Goal: Check status: Check status

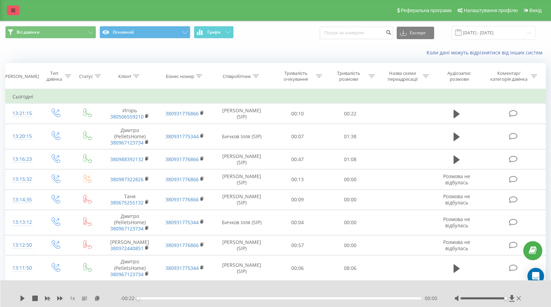
click at [15, 10] on icon at bounding box center [13, 10] width 4 height 5
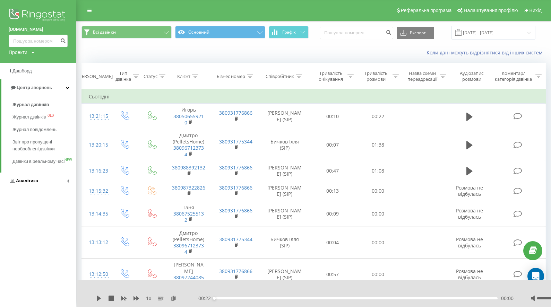
click at [38, 187] on link "Аналiтика" at bounding box center [38, 181] width 76 height 17
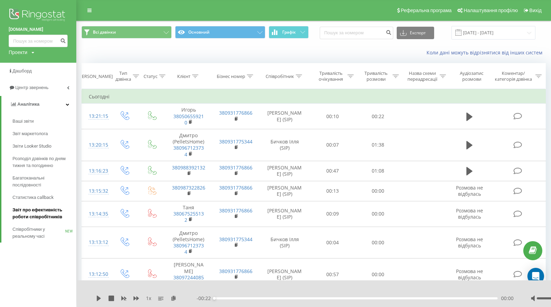
click at [45, 218] on span "Звіт про ефективність роботи співробітників" at bounding box center [42, 214] width 60 height 14
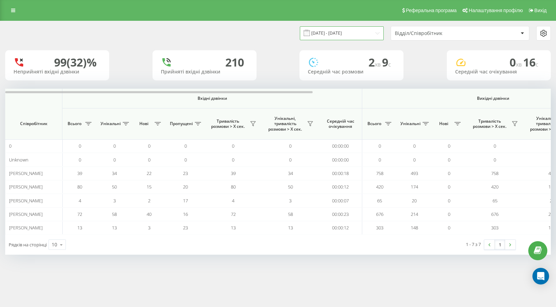
click at [354, 32] on input "[DATE] - [DATE]" at bounding box center [342, 33] width 84 height 14
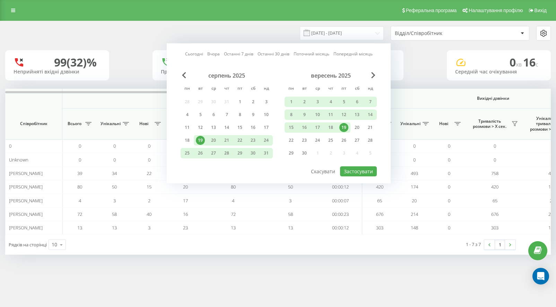
click at [197, 51] on link "Сьогодні" at bounding box center [194, 54] width 18 height 7
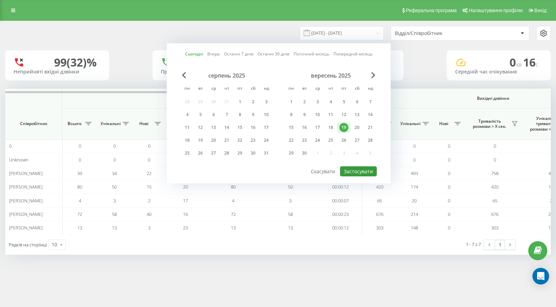
click at [357, 170] on button "Застосувати" at bounding box center [358, 172] width 37 height 10
type input "[DATE] - [DATE]"
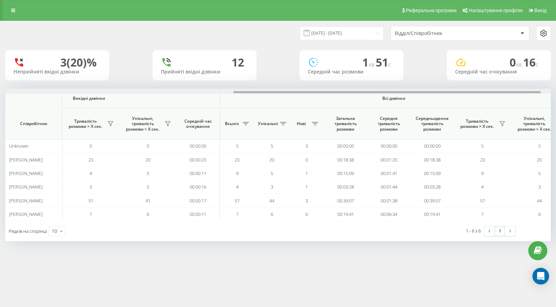
scroll to position [0, 422]
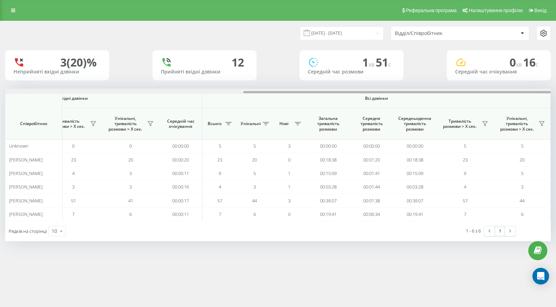
drag, startPoint x: 231, startPoint y: 92, endPoint x: 526, endPoint y: 85, distance: 294.9
click at [526, 85] on div "[DATE] - [DATE] Відділ/Співробітник 3 (20)% Неприйняті вхідні дзвінки 12 Прийня…" at bounding box center [278, 131] width 546 height 220
click at [358, 34] on input "[DATE] - [DATE]" at bounding box center [342, 33] width 84 height 14
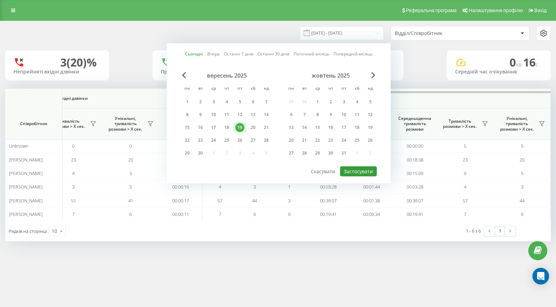
click at [355, 172] on button "Застосувати" at bounding box center [358, 172] width 37 height 10
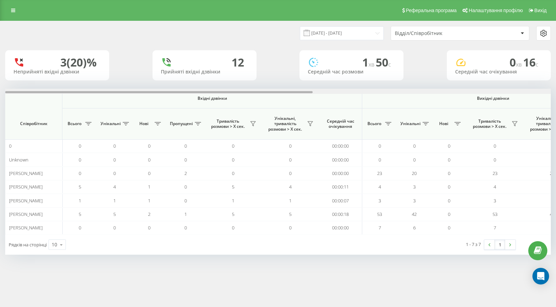
click at [258, 93] on div at bounding box center [159, 92] width 308 height 2
click at [319, 30] on input "[DATE] - [DATE]" at bounding box center [342, 33] width 84 height 14
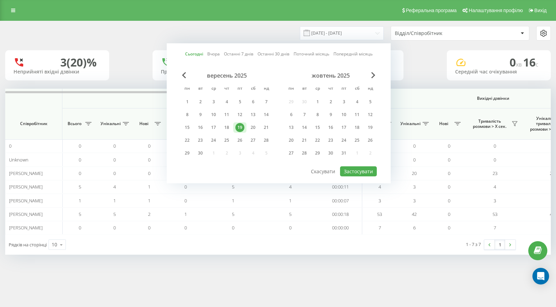
click at [239, 129] on div "19" at bounding box center [240, 127] width 9 height 9
click at [369, 174] on button "Застосувати" at bounding box center [358, 172] width 37 height 10
